Goal: Go to known website: Access a specific website the user already knows

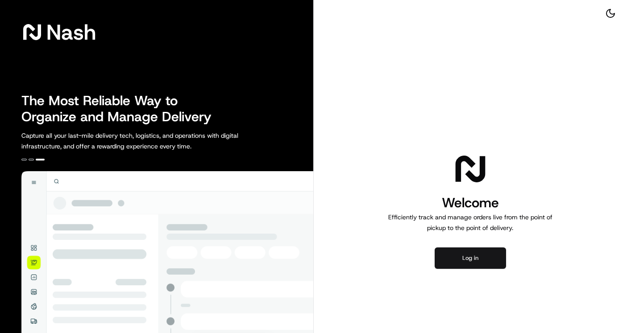
click at [468, 261] on button "Log in" at bounding box center [469, 258] width 71 height 21
